Goal: Information Seeking & Learning: Check status

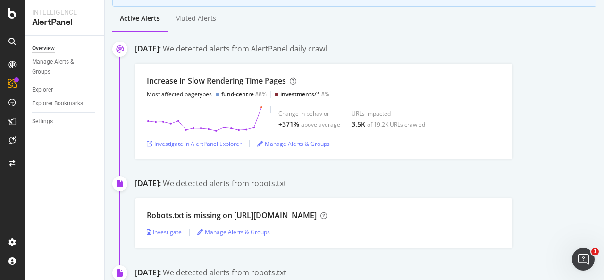
scroll to position [175, 0]
